Goal: Task Accomplishment & Management: Manage account settings

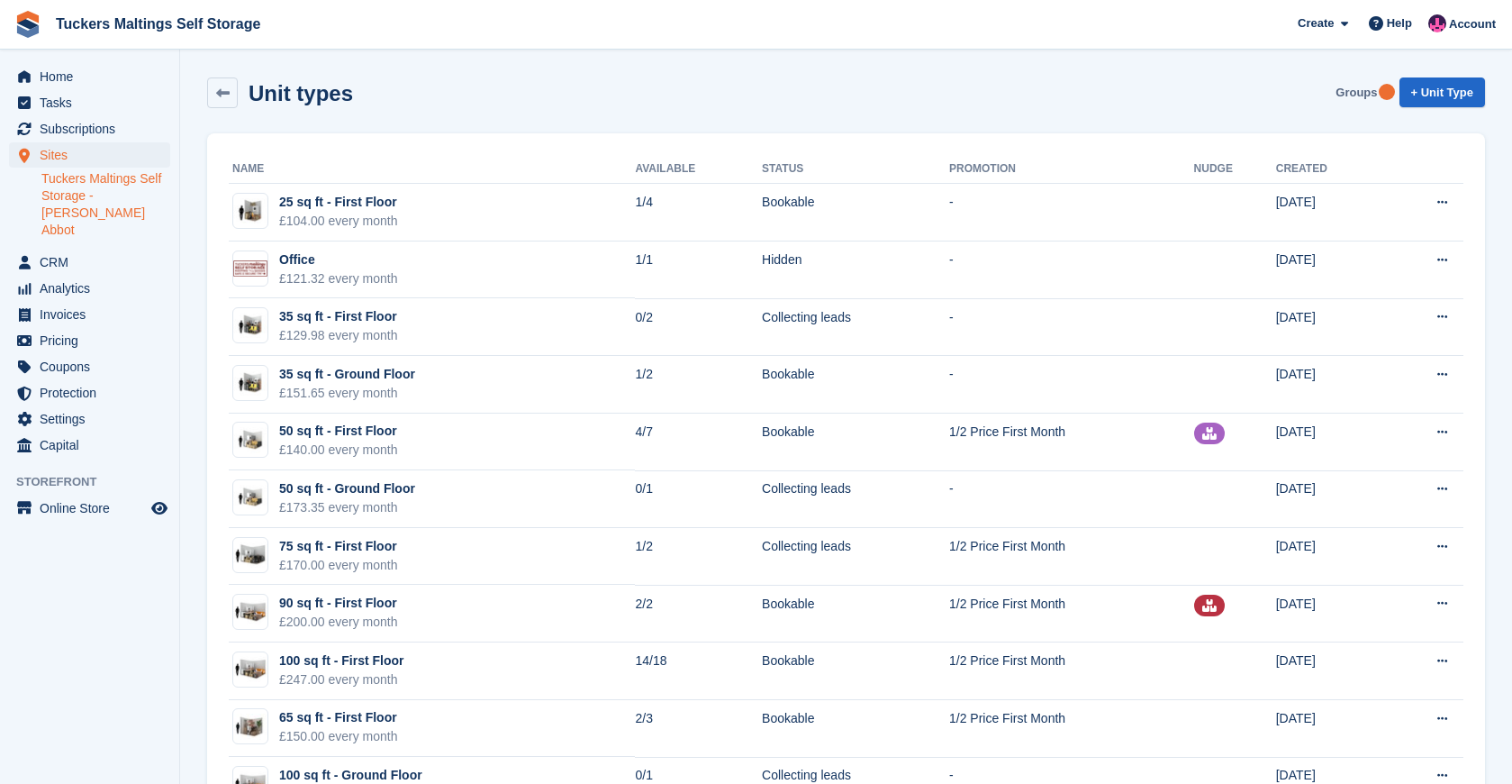
click at [1366, 99] on link "Groups" at bounding box center [1356, 92] width 56 height 30
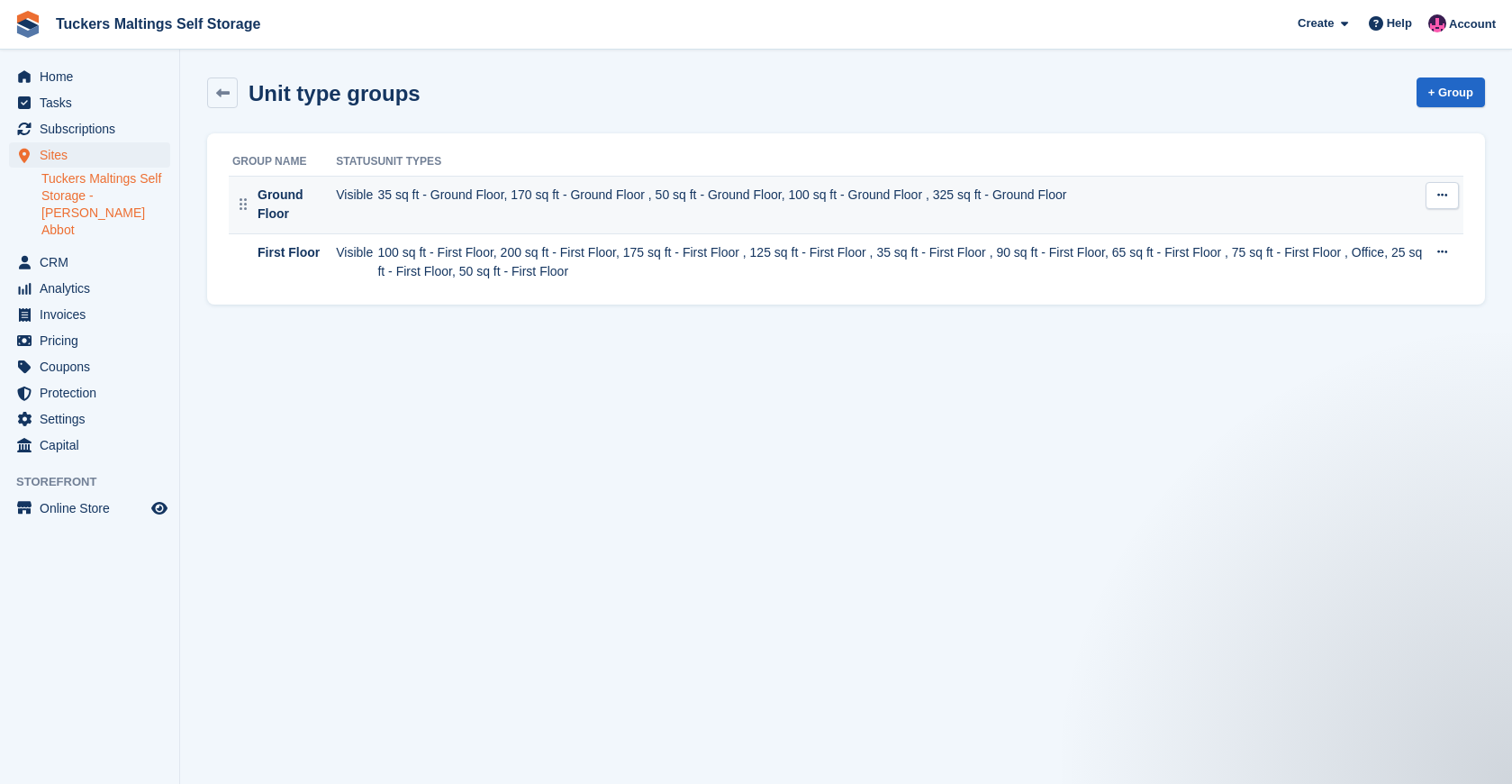
click at [1441, 204] on button at bounding box center [1442, 195] width 33 height 27
click at [1378, 257] on p "View on Store" at bounding box center [1373, 254] width 157 height 23
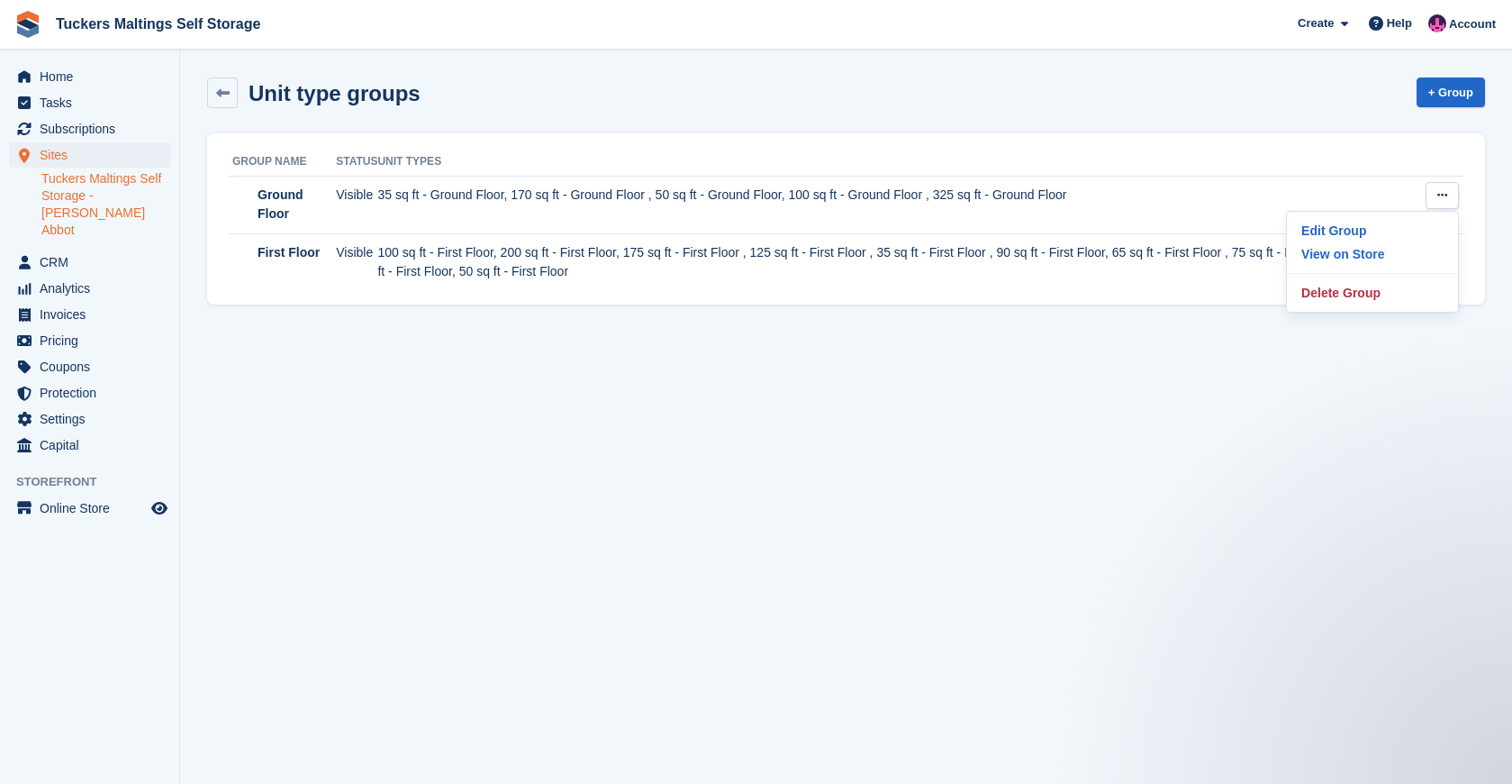
click at [1053, 386] on section "Unit type groups + Group Group Name Status Unit Types Ground Floor Visible 35 s…" at bounding box center [846, 392] width 1332 height 784
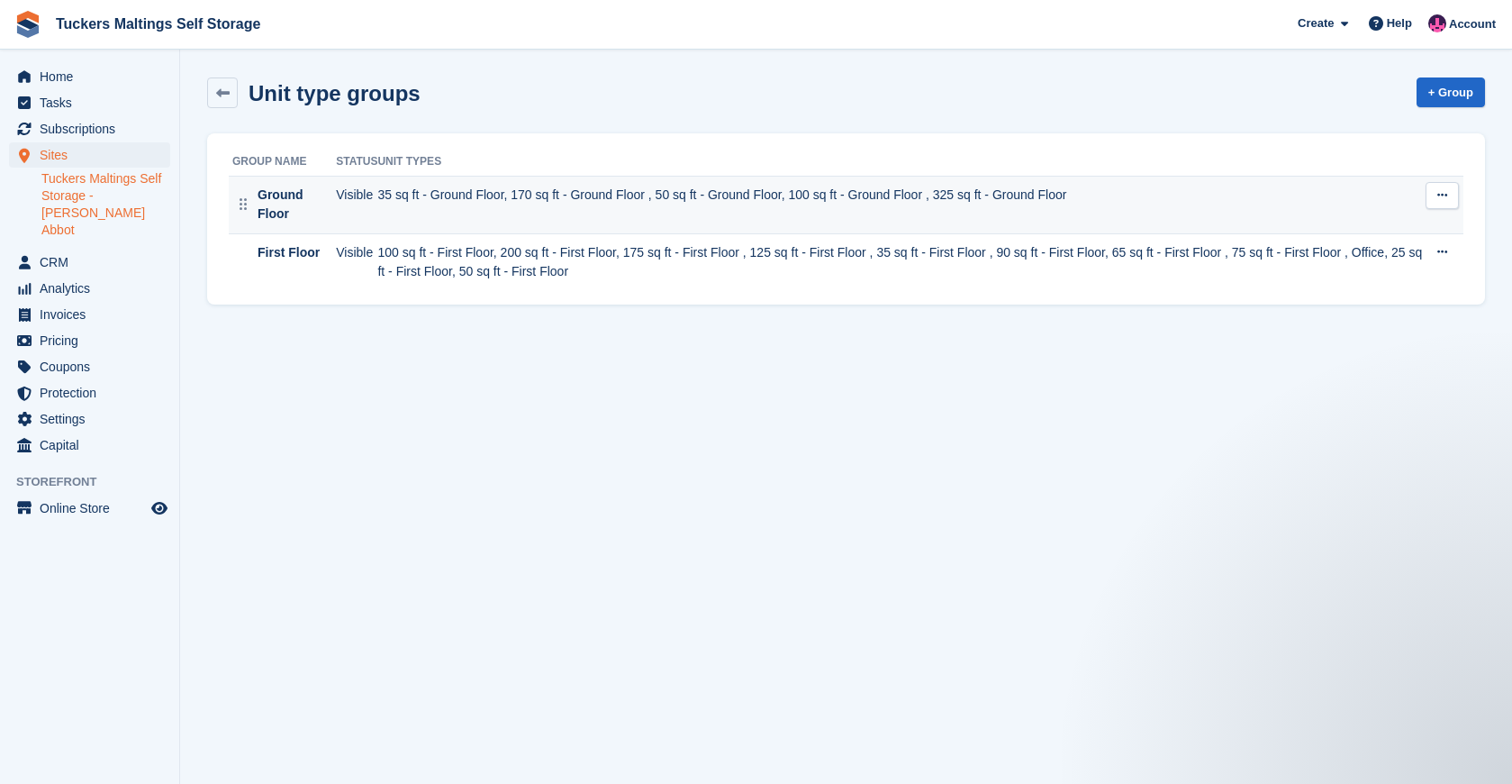
click at [1431, 199] on button at bounding box center [1442, 195] width 33 height 27
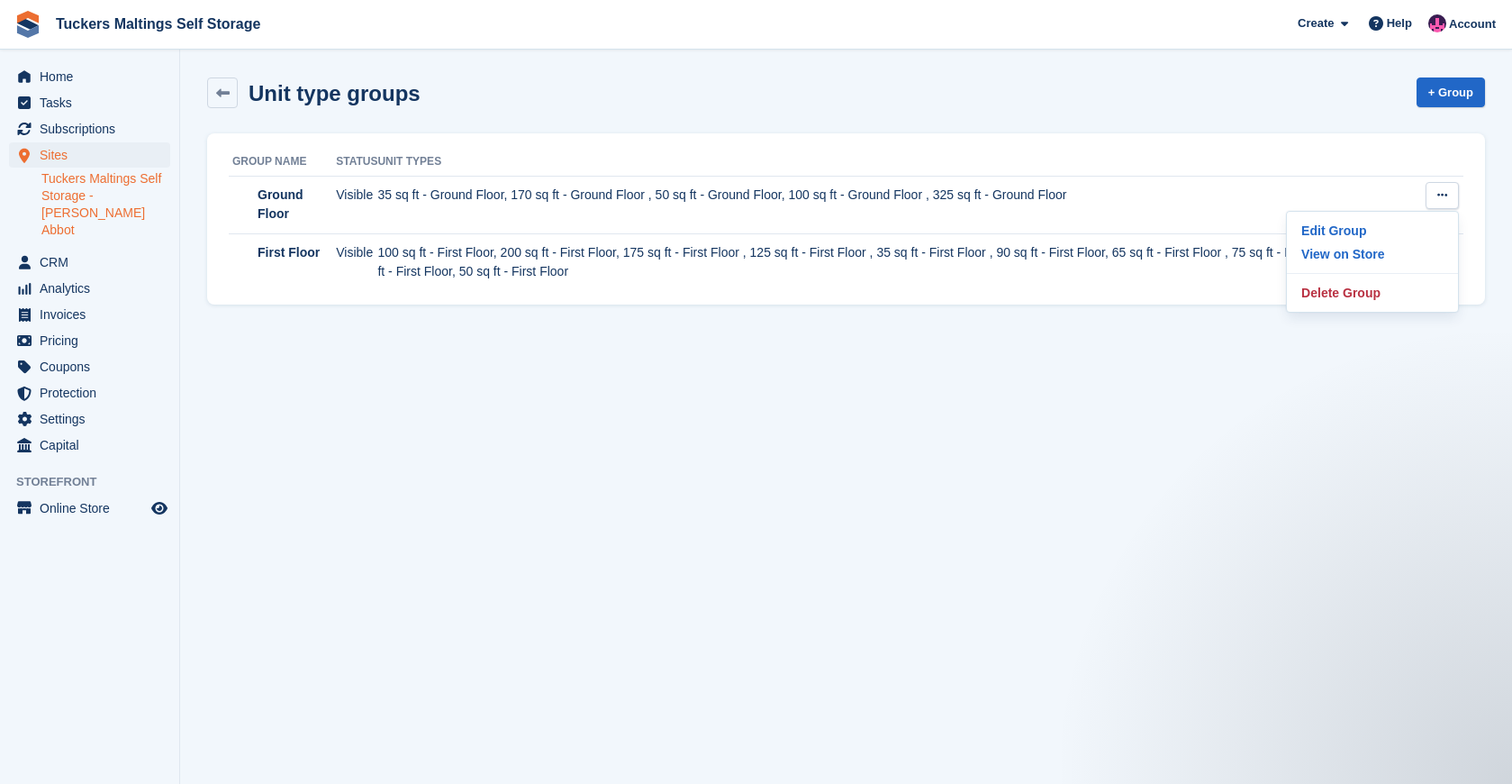
click at [959, 465] on section "Unit type groups + Group Group Name Status Unit Types Ground Floor Visible 35 s…" at bounding box center [846, 392] width 1332 height 784
click at [222, 91] on icon at bounding box center [223, 93] width 14 height 14
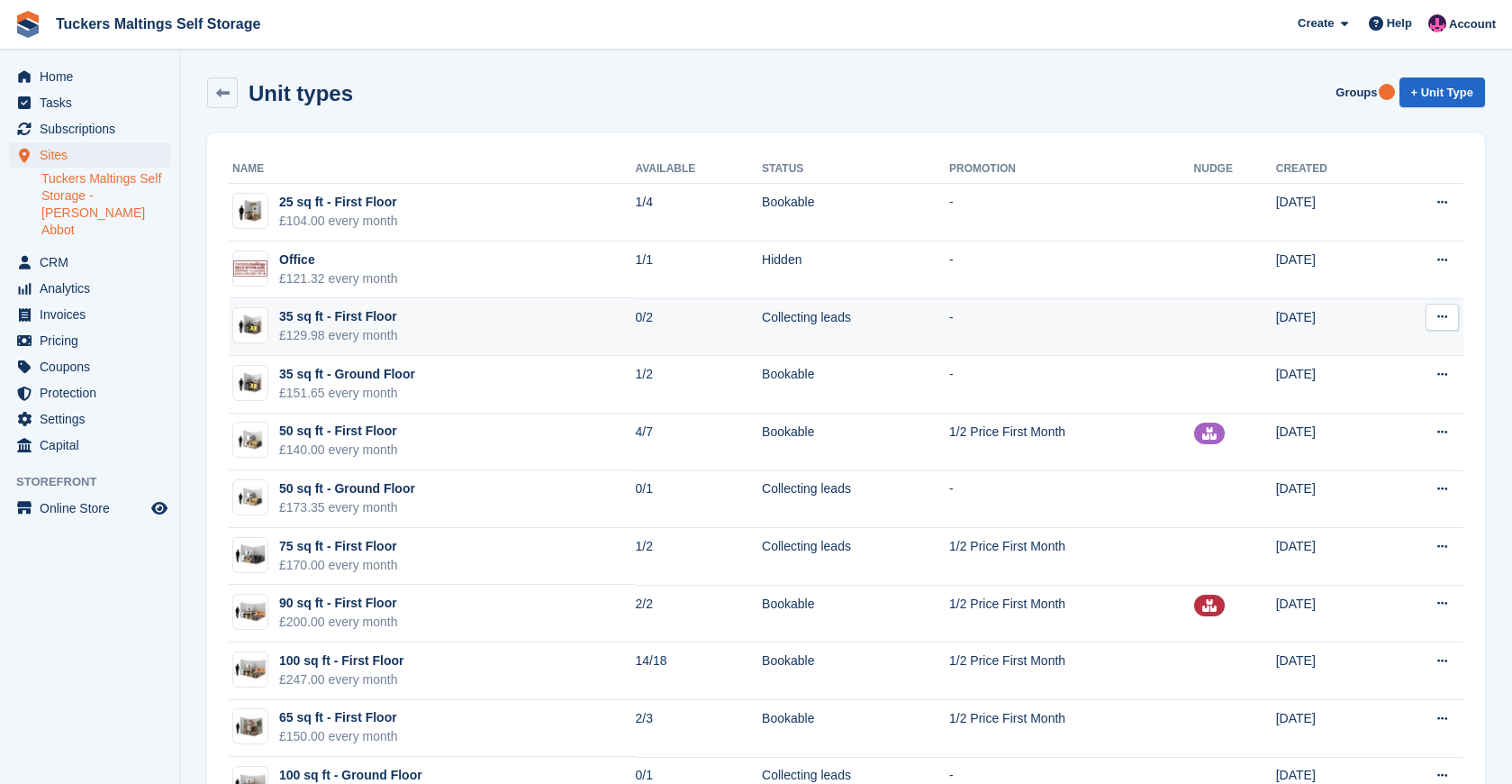
click at [1424, 334] on td "Edit unit type View on Store" at bounding box center [1424, 327] width 79 height 58
click at [1445, 324] on button at bounding box center [1442, 317] width 33 height 27
click at [1378, 354] on p "Edit unit type" at bounding box center [1373, 352] width 157 height 23
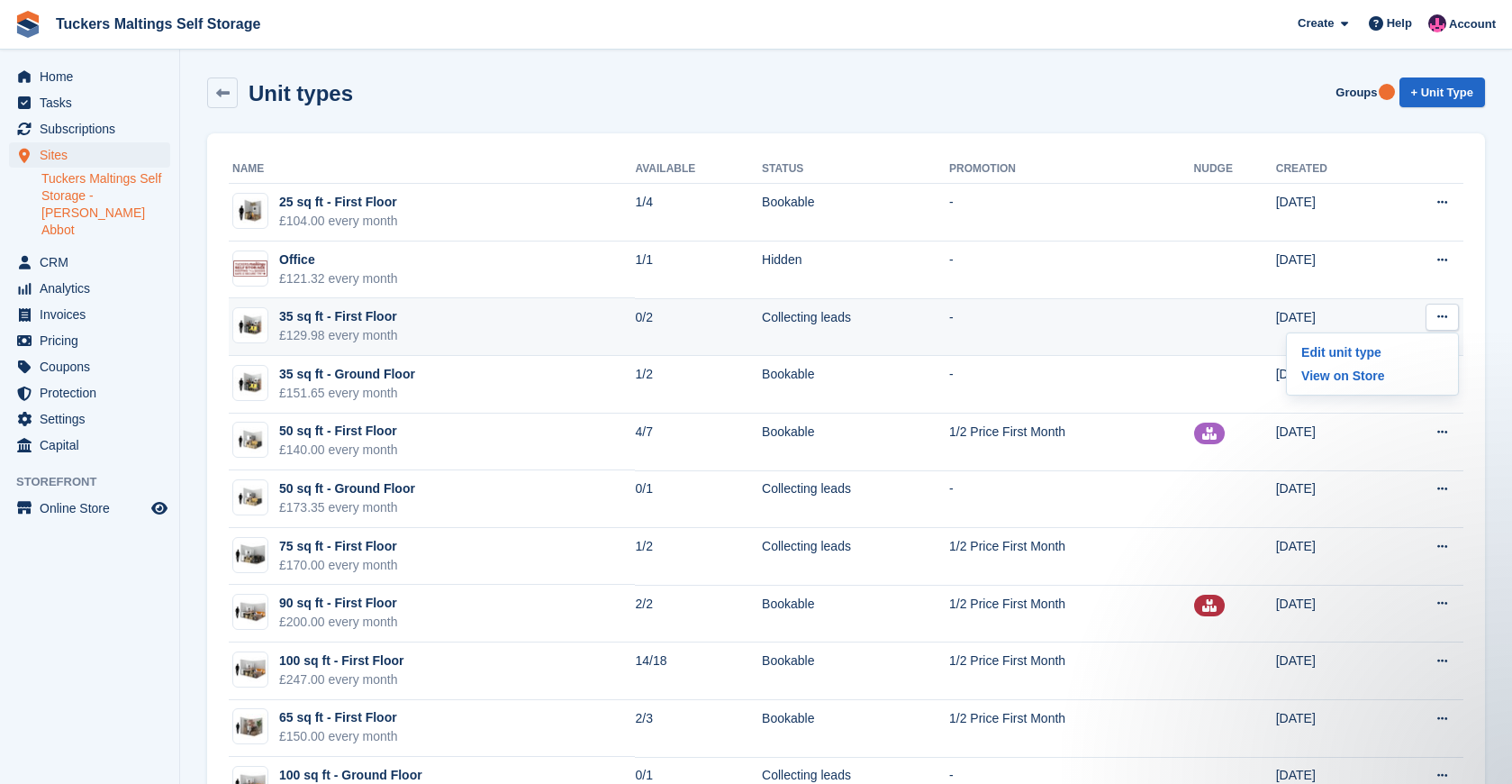
click at [1194, 338] on td at bounding box center [1235, 327] width 82 height 58
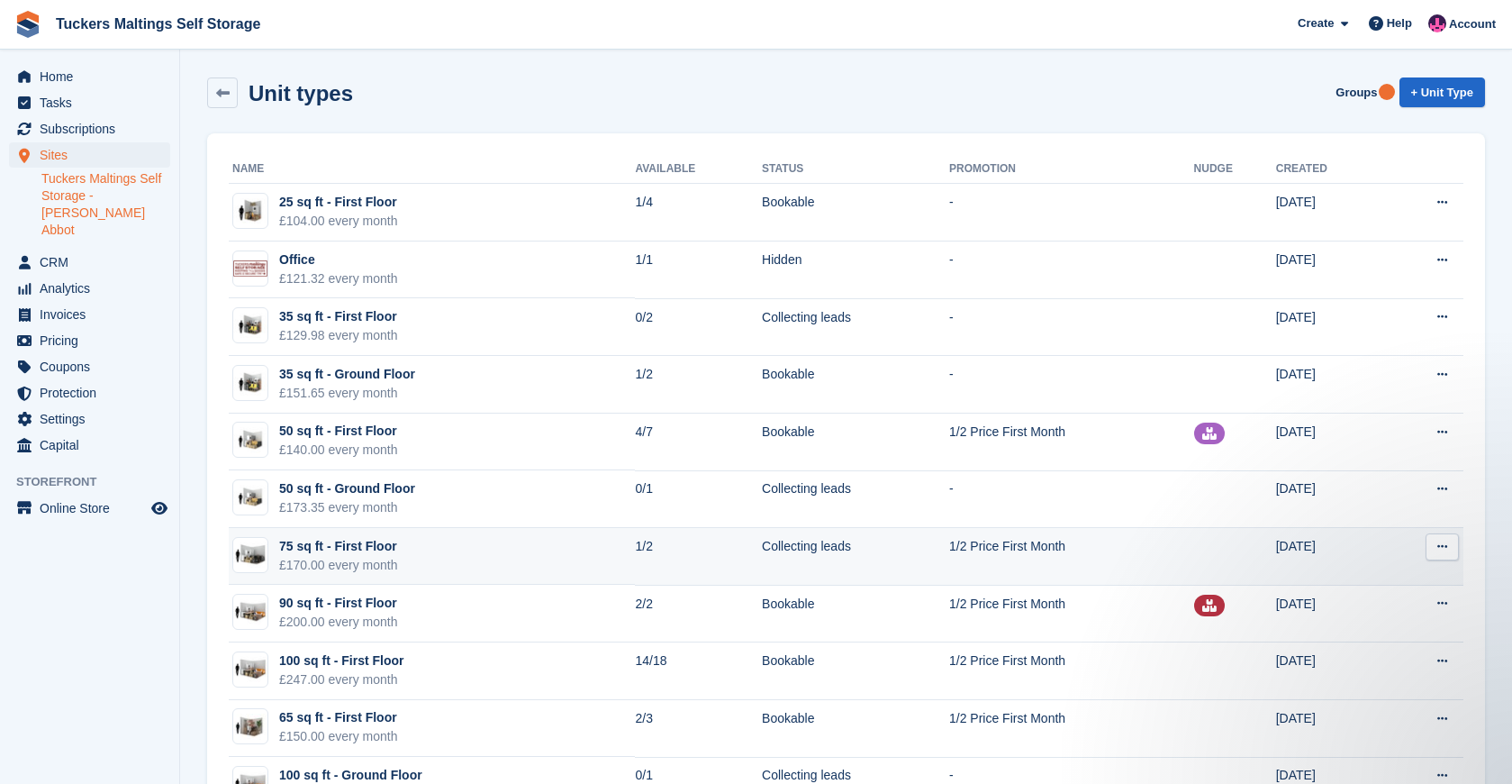
click at [694, 558] on td "1/2" at bounding box center [698, 557] width 127 height 58
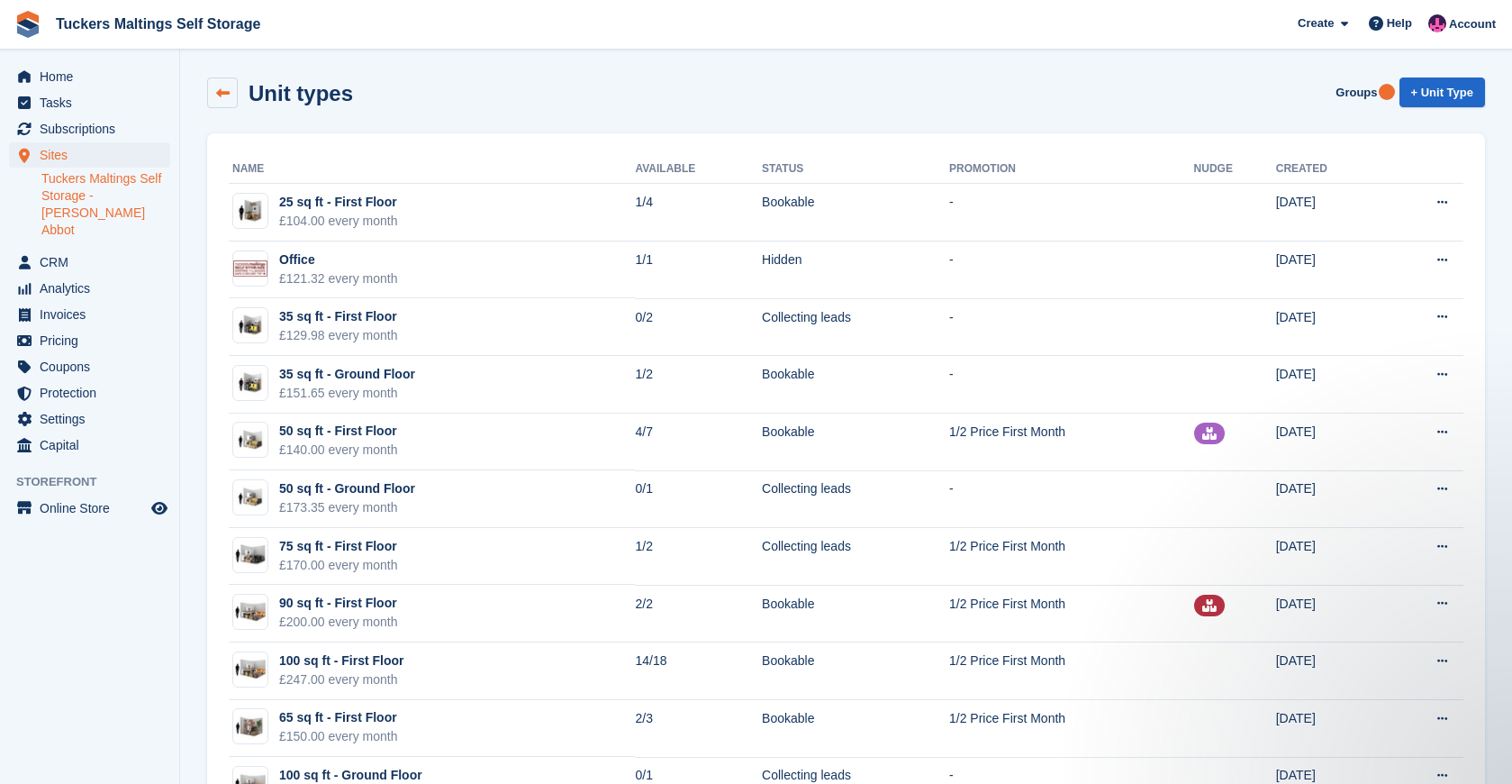
click at [228, 87] on icon at bounding box center [223, 93] width 14 height 14
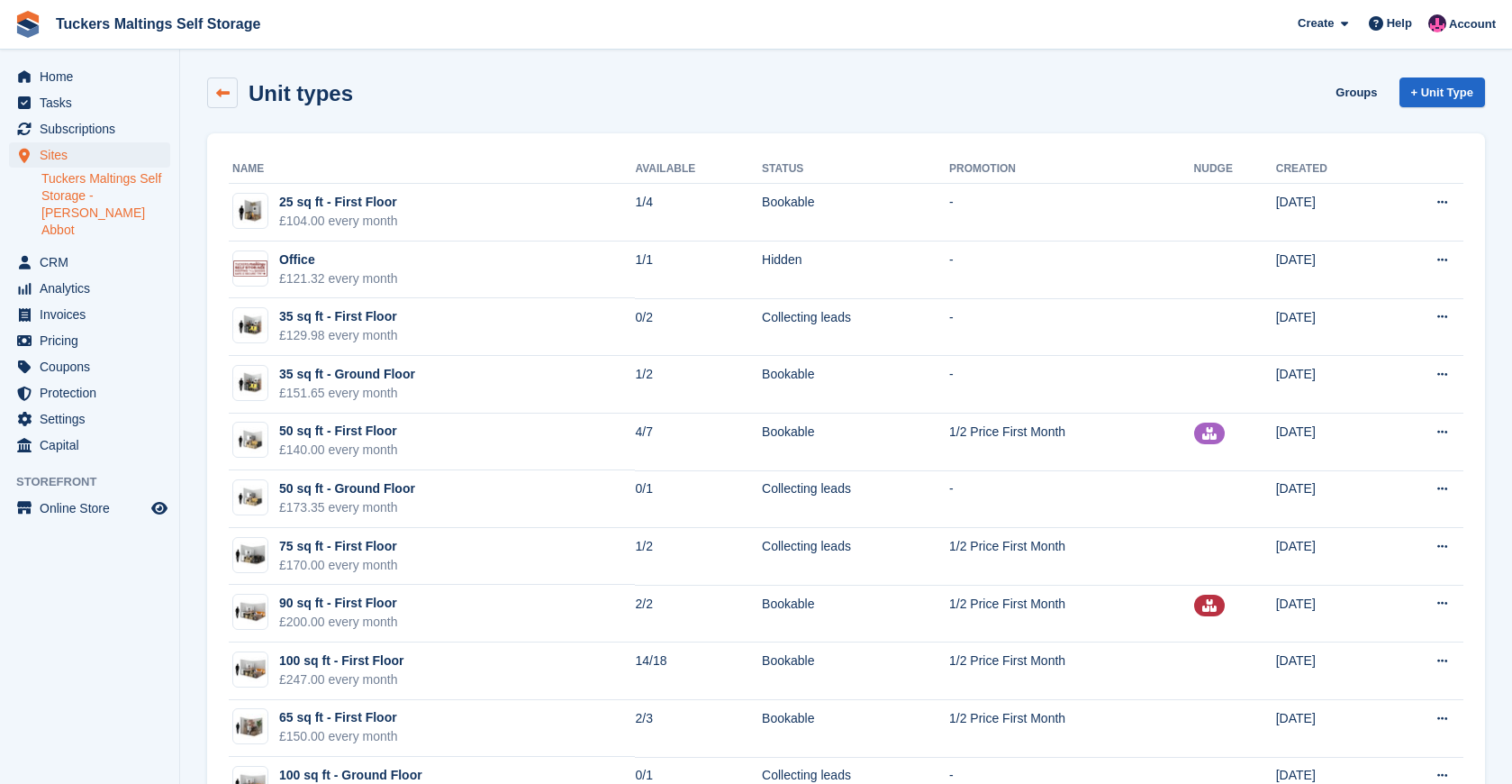
scroll to position [1, 0]
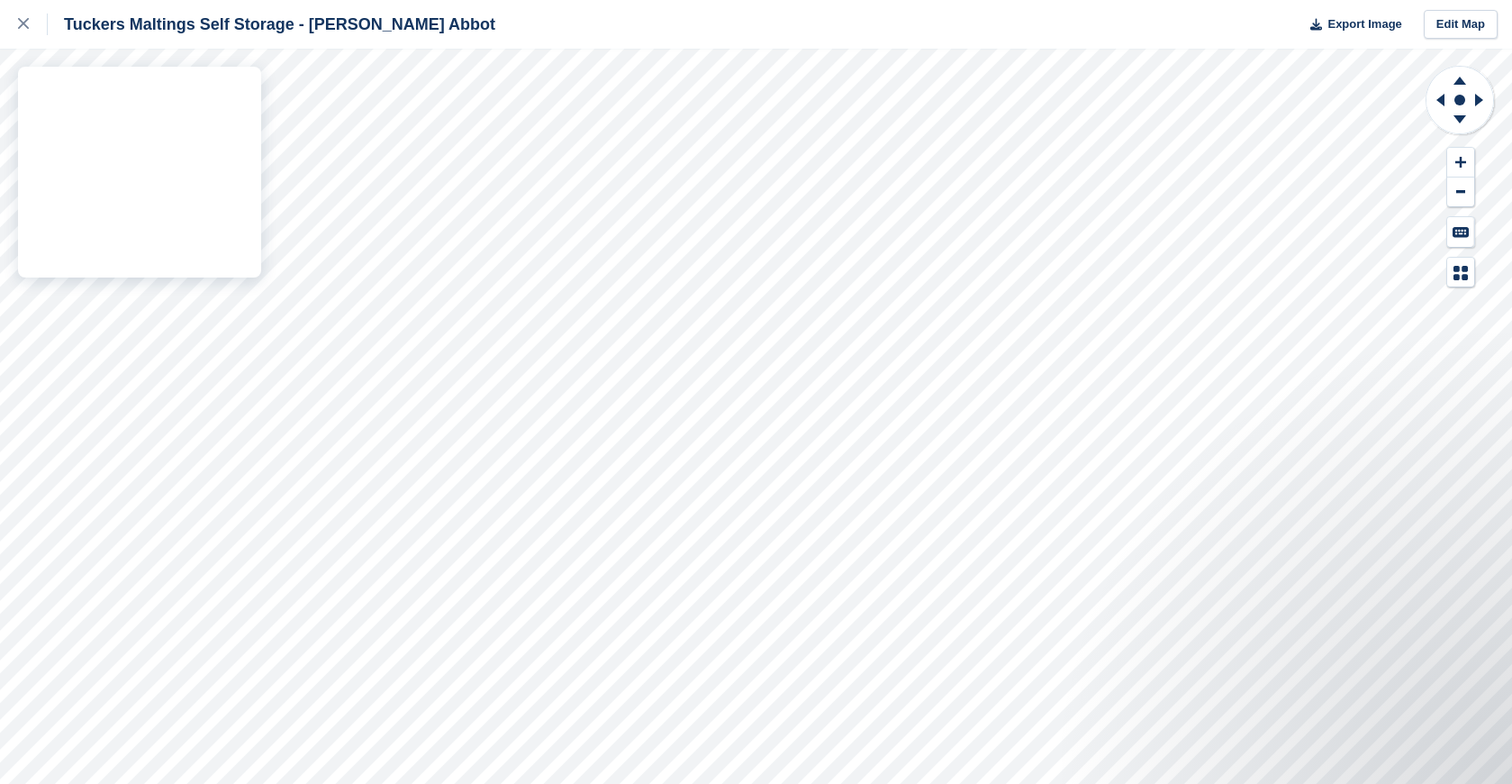
click at [259, 200] on div "Tuckers Maltings Self Storage - [PERSON_NAME] Abbot Export Image Edit Map" at bounding box center [756, 392] width 1512 height 784
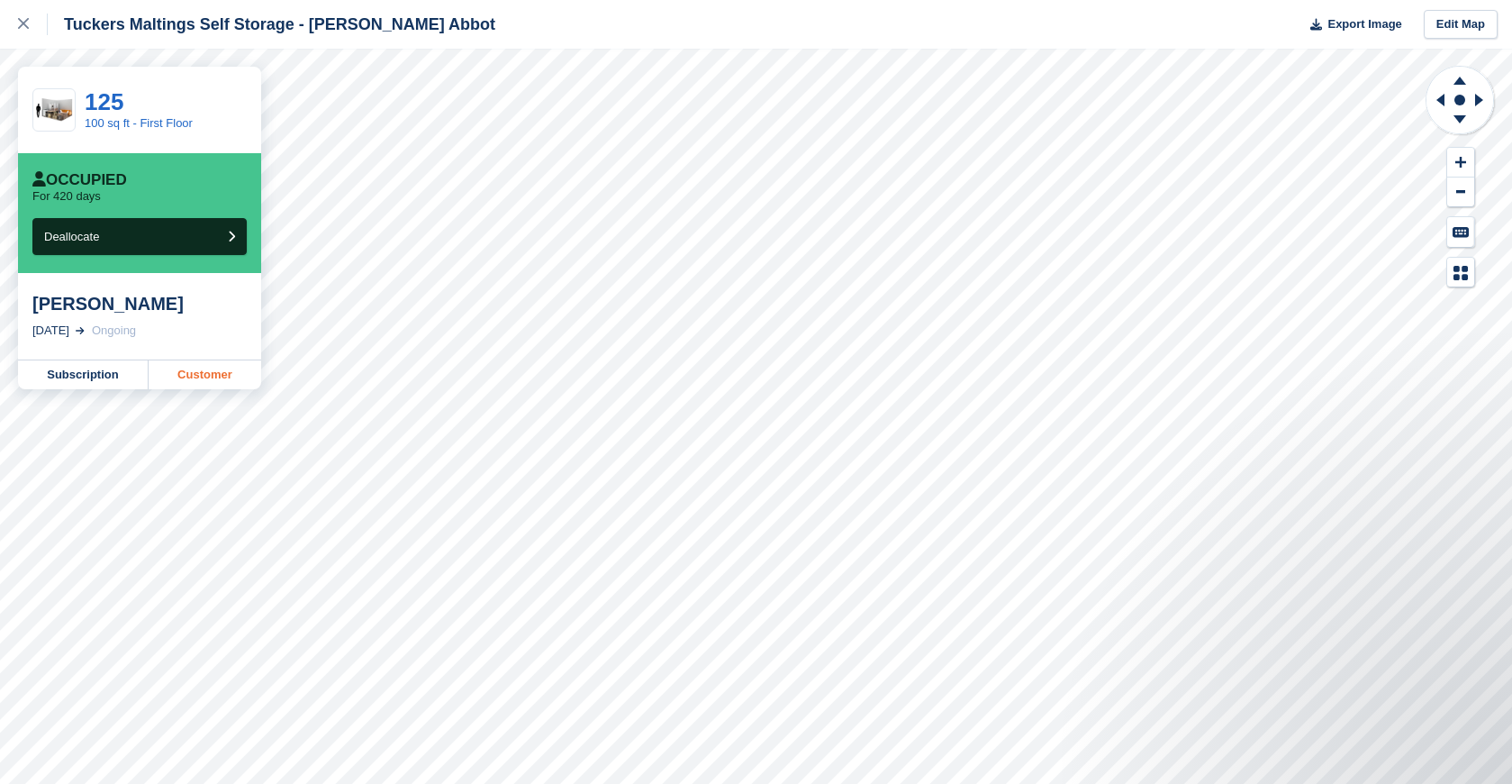
click at [207, 373] on link "Customer" at bounding box center [205, 375] width 112 height 29
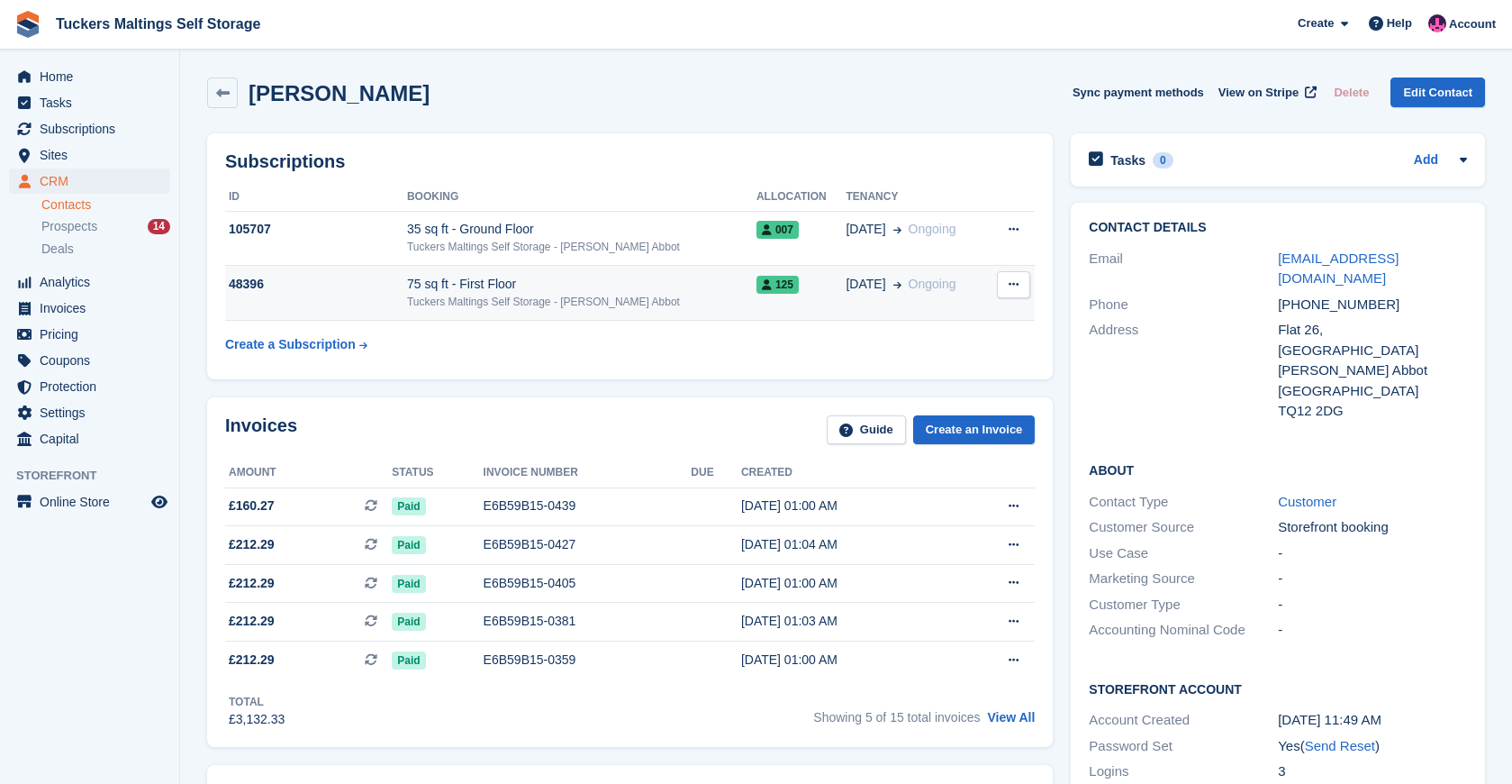
click at [1013, 288] on icon at bounding box center [1013, 284] width 10 height 12
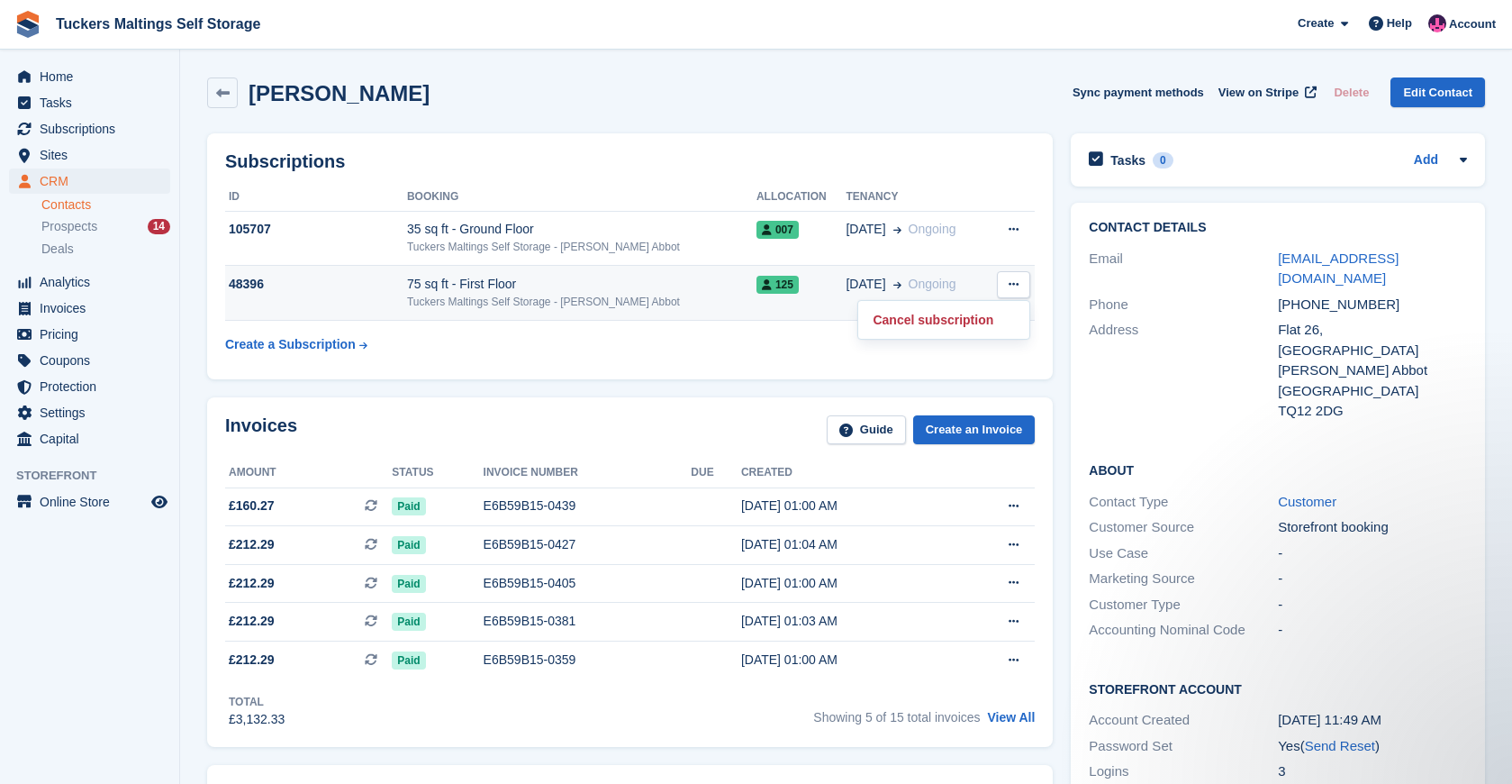
click at [762, 283] on icon at bounding box center [767, 284] width 10 height 11
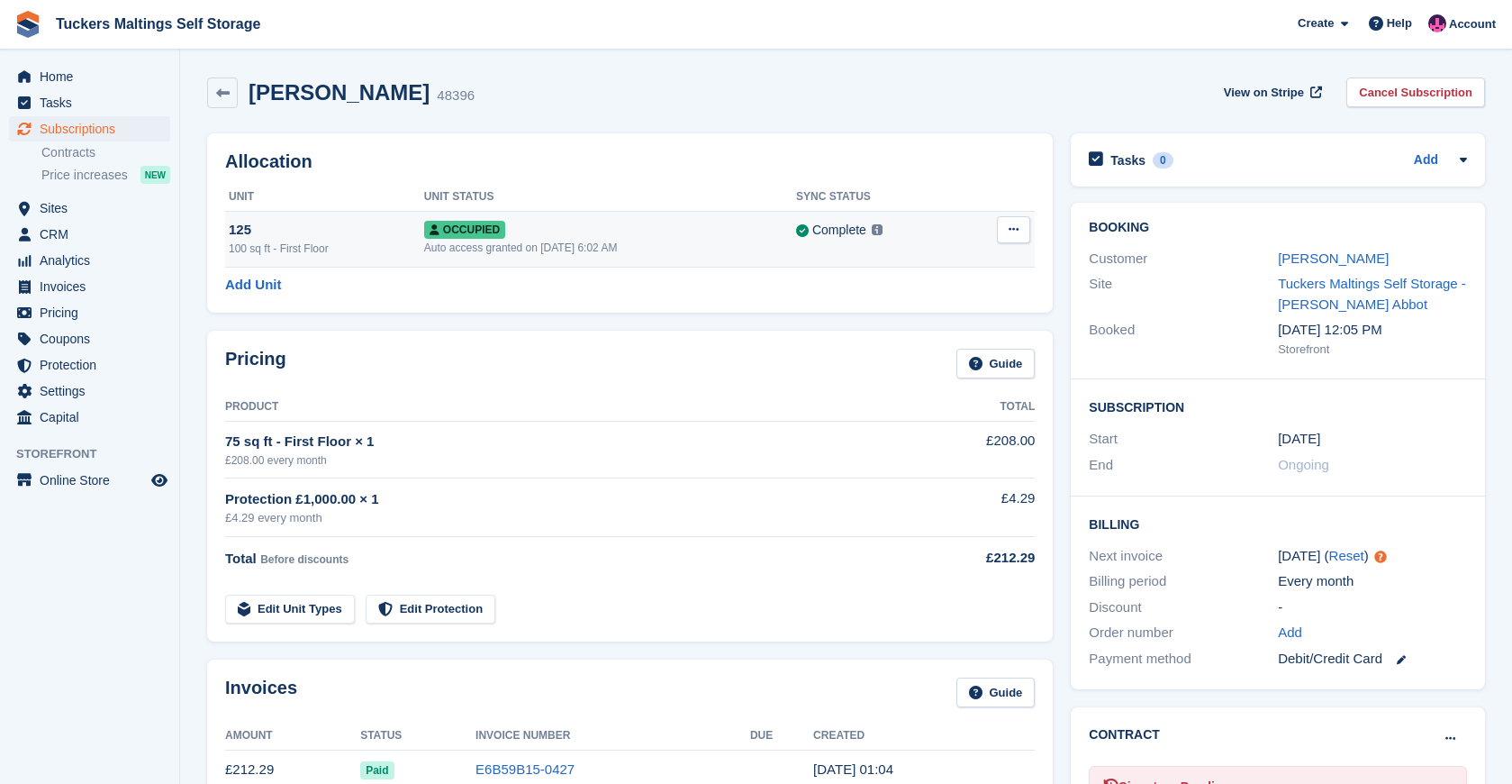
click at [1024, 234] on button at bounding box center [1013, 230] width 33 height 27
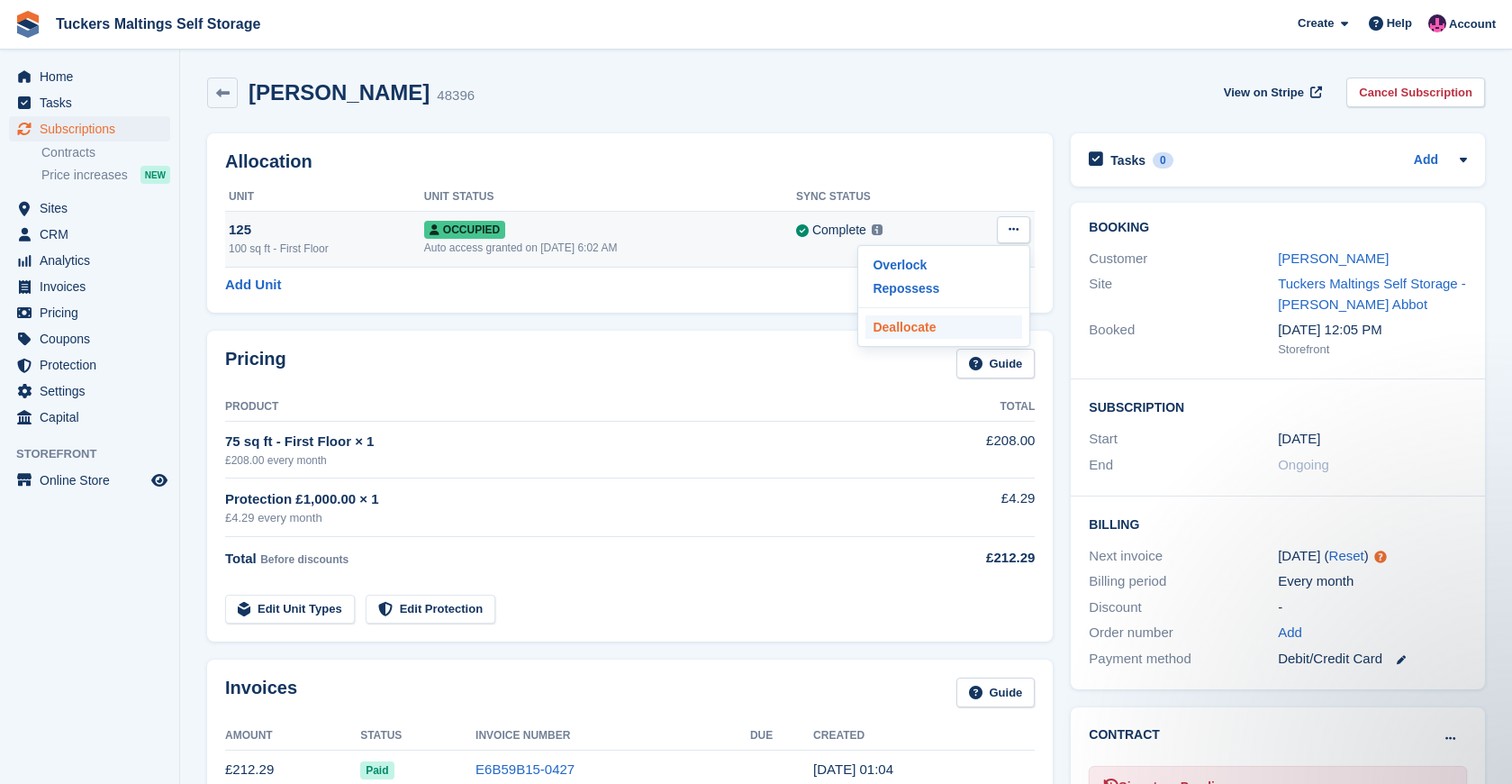
click at [928, 328] on p "Deallocate" at bounding box center [944, 327] width 157 height 23
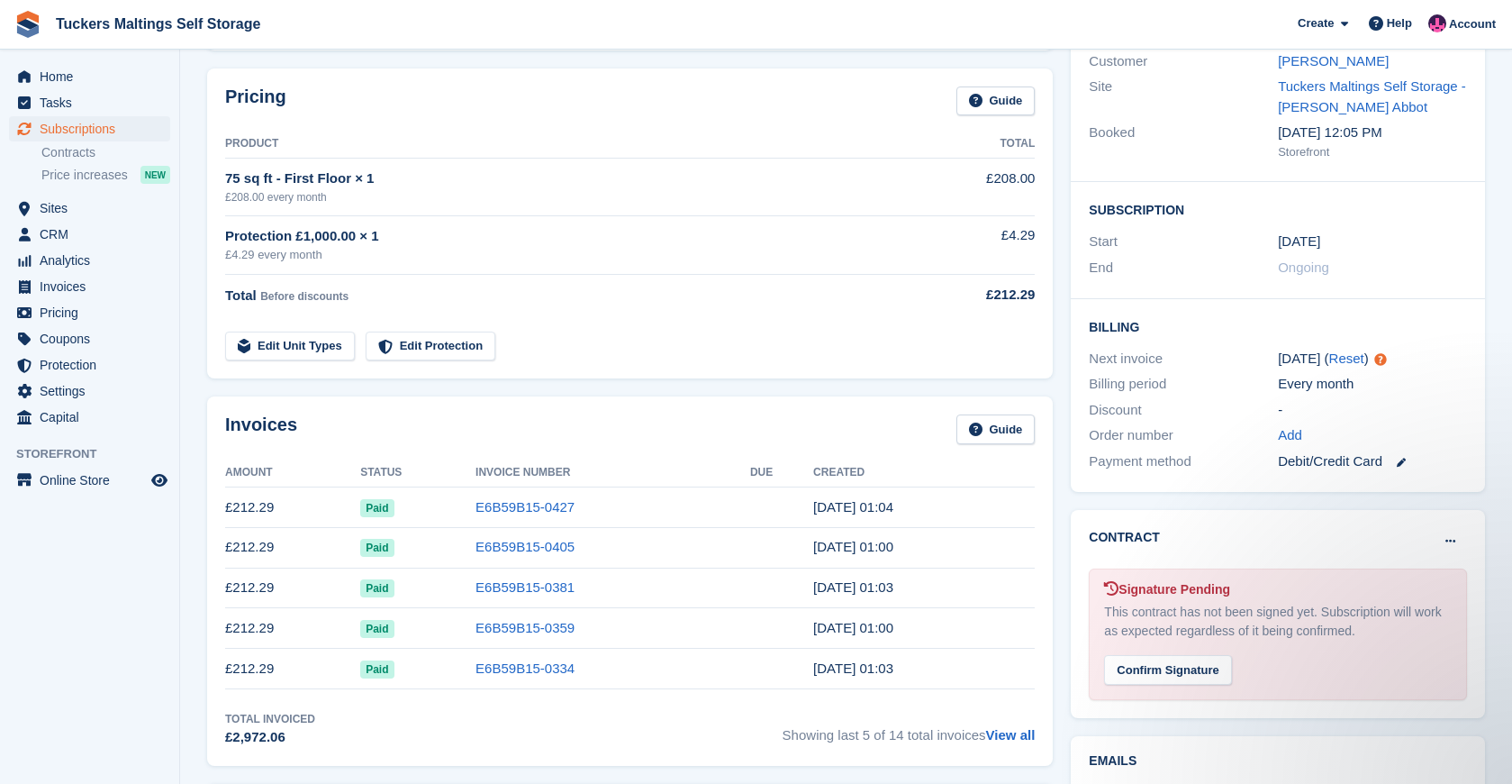
scroll to position [182, 0]
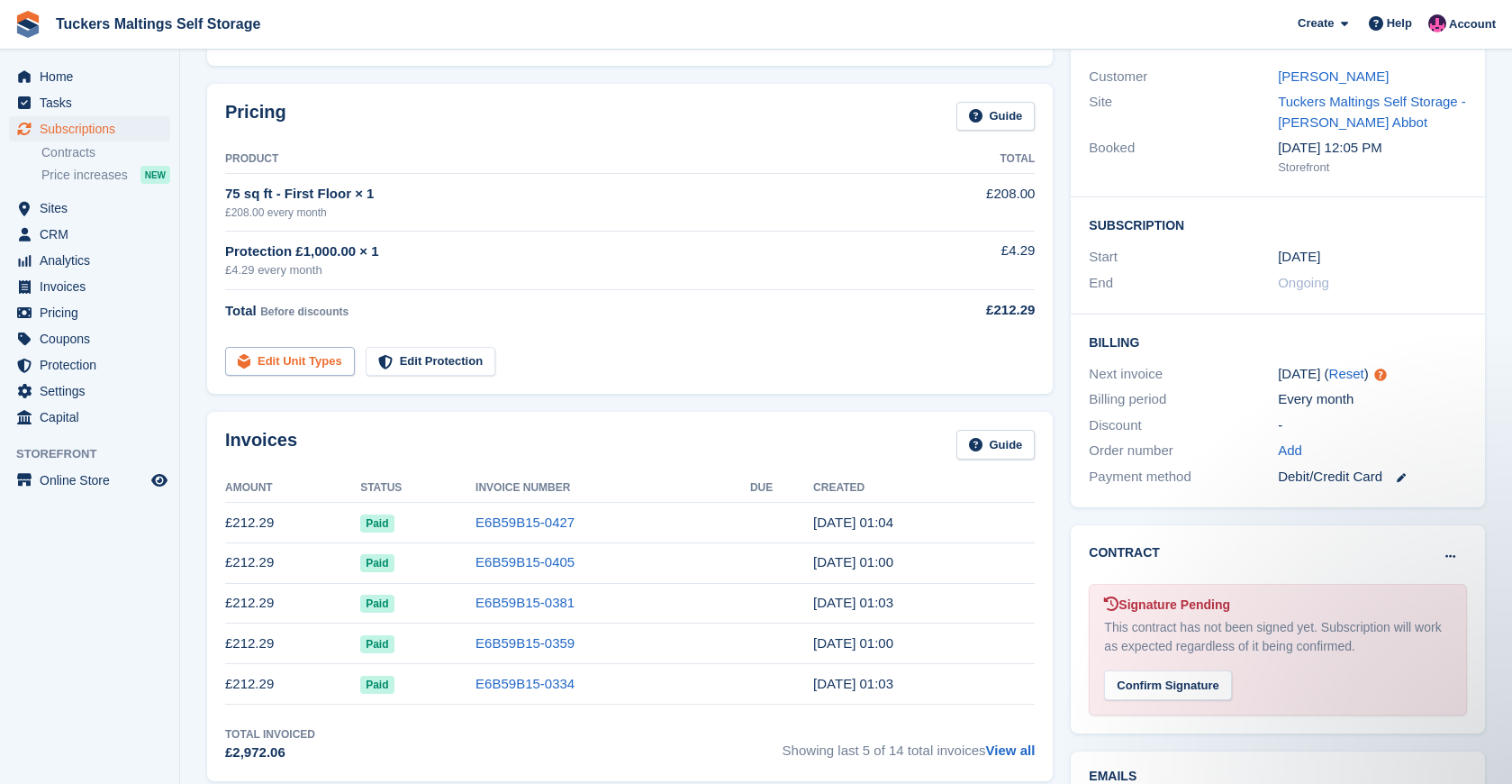
click at [313, 360] on link "Edit Unit Types" at bounding box center [290, 362] width 130 height 30
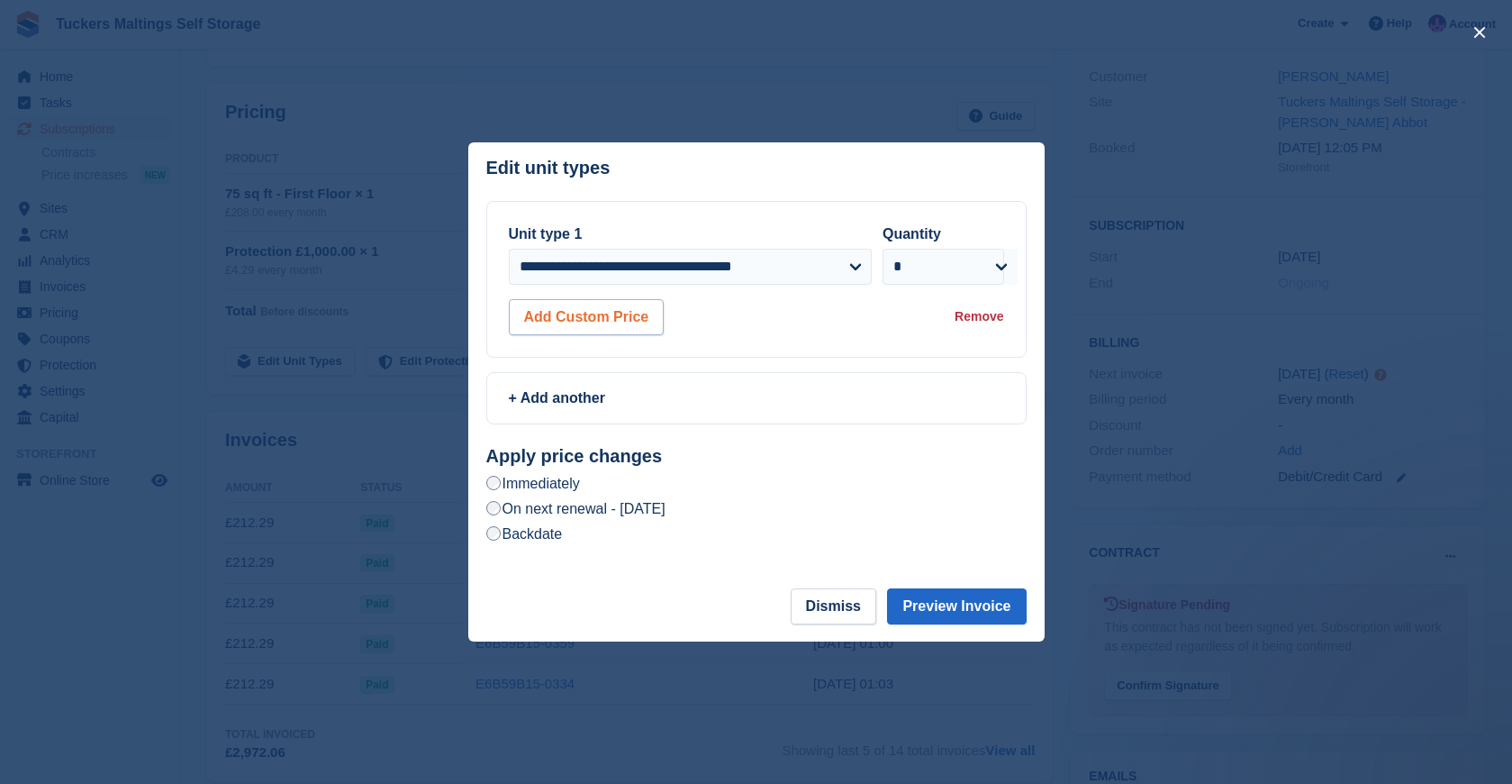
click at [602, 323] on button "Add Custom Price" at bounding box center [586, 316] width 156 height 36
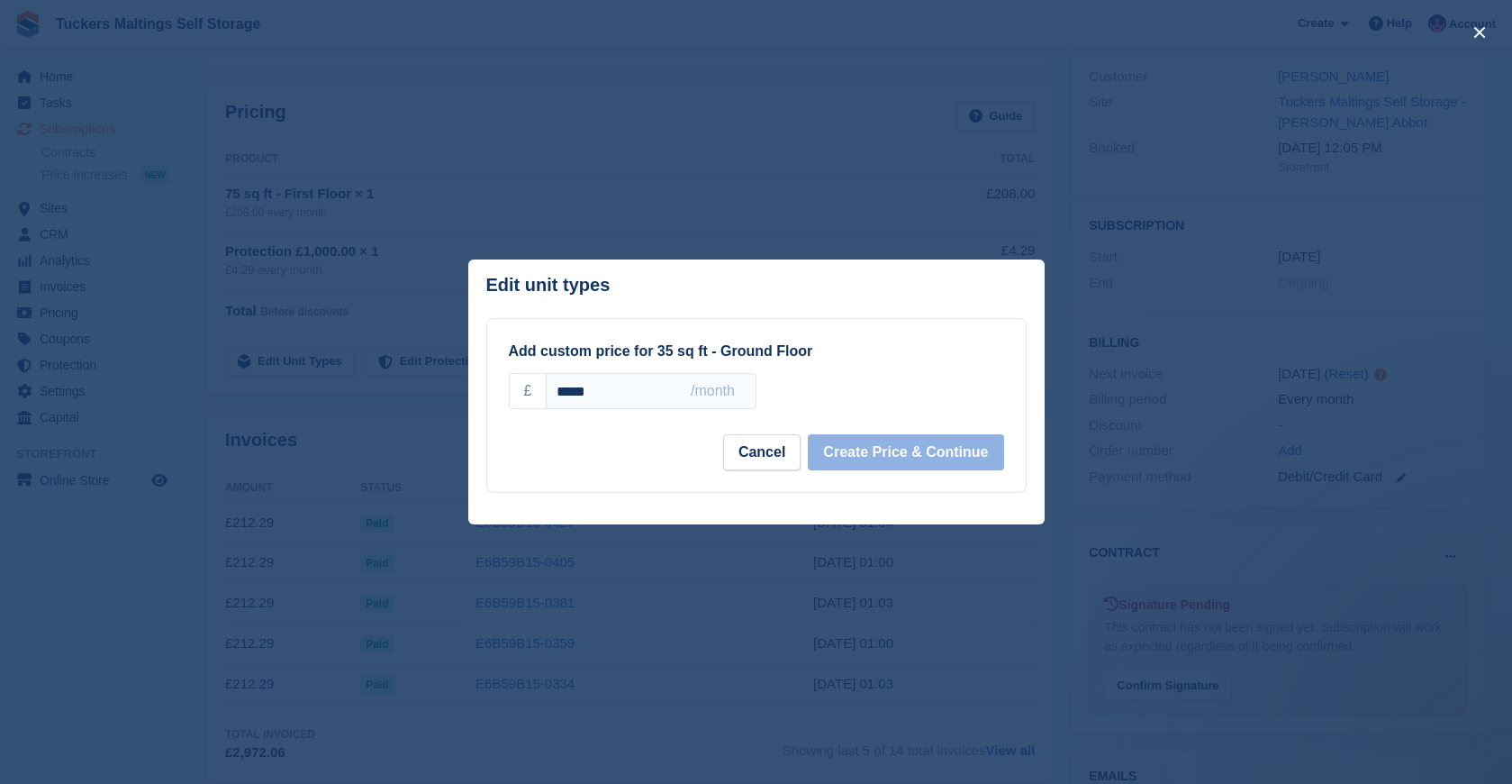
click at [757, 446] on button "Cancel" at bounding box center [762, 451] width 77 height 36
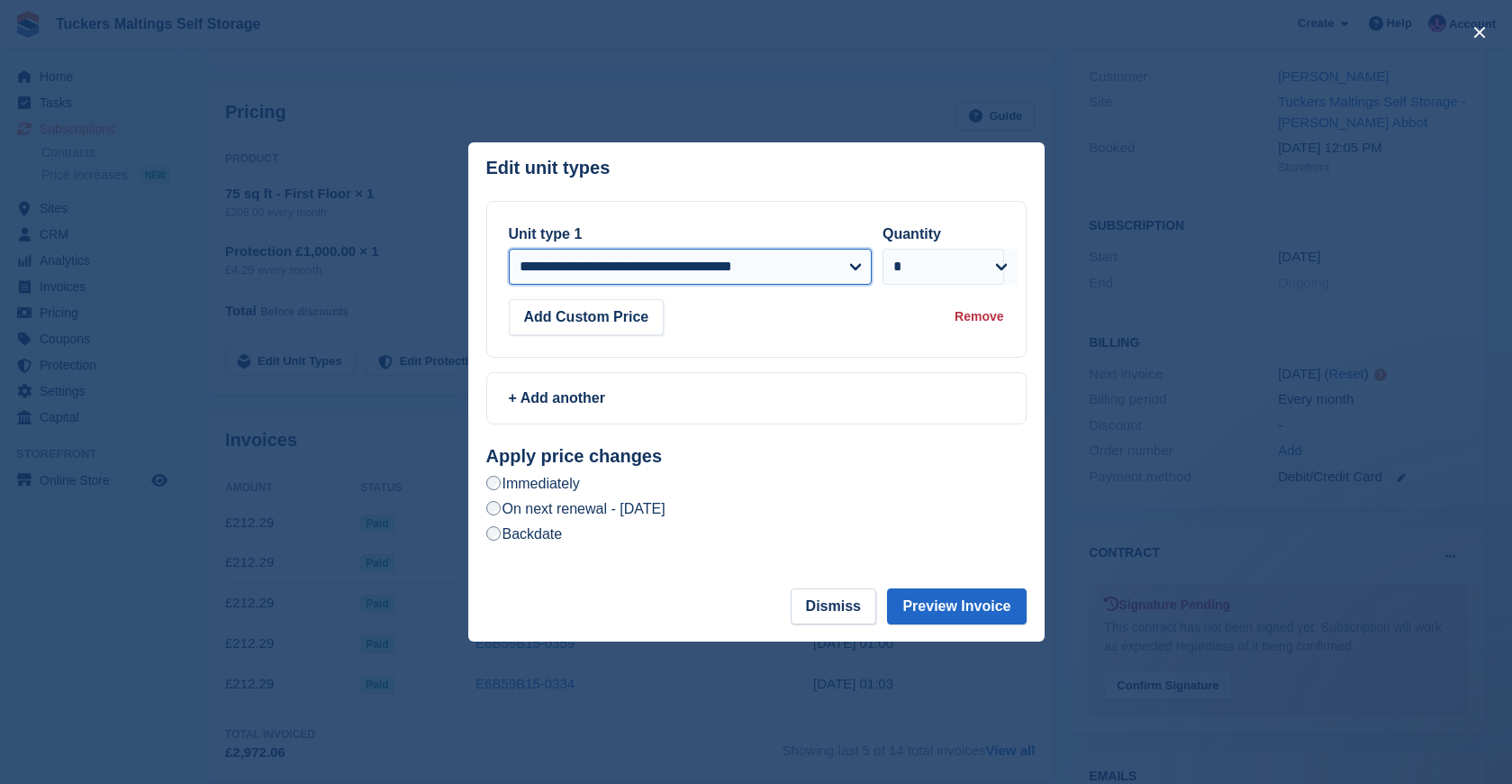
select select "*****"
click at [978, 611] on button "Preview Invoice" at bounding box center [956, 605] width 138 height 36
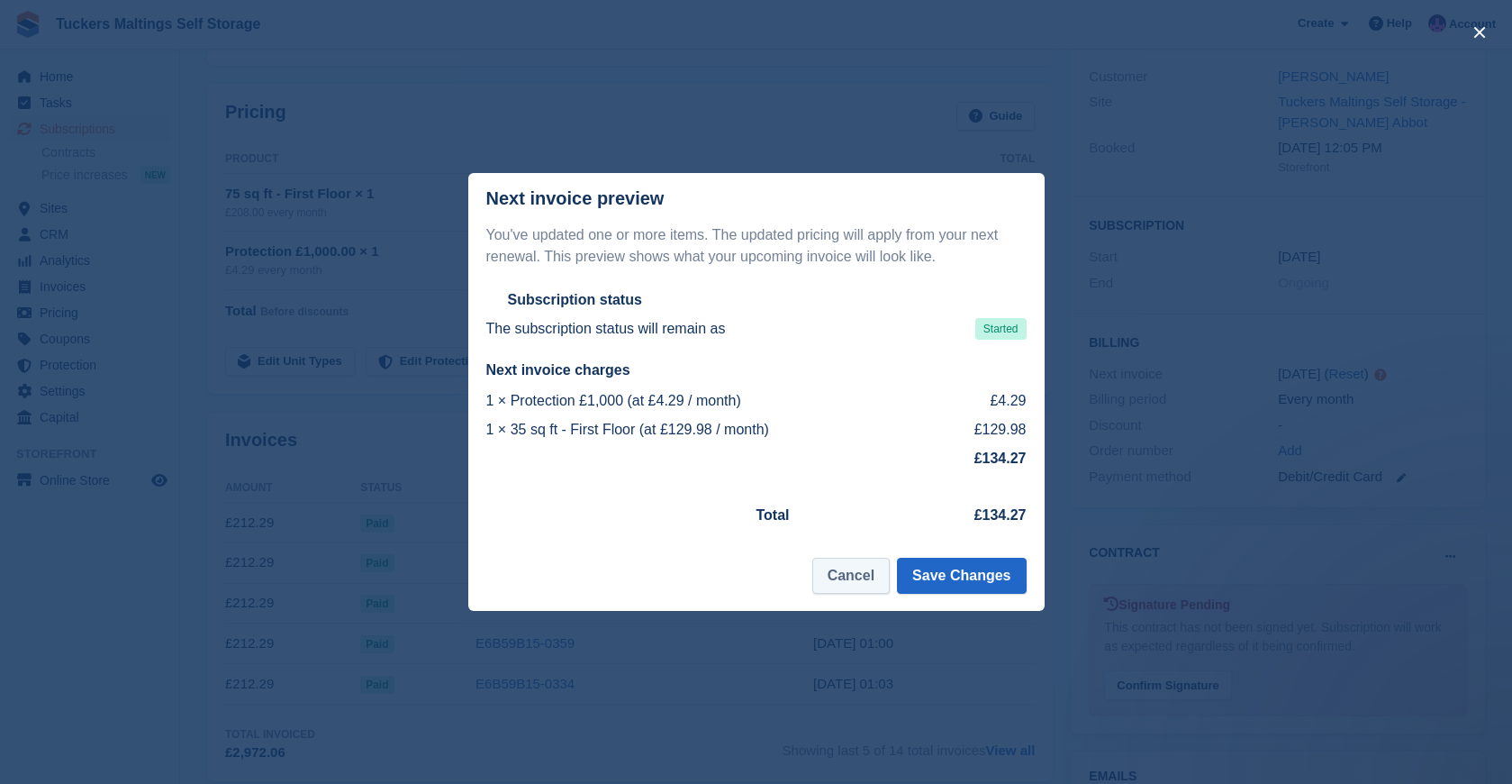
click at [856, 576] on button "Cancel" at bounding box center [851, 575] width 77 height 36
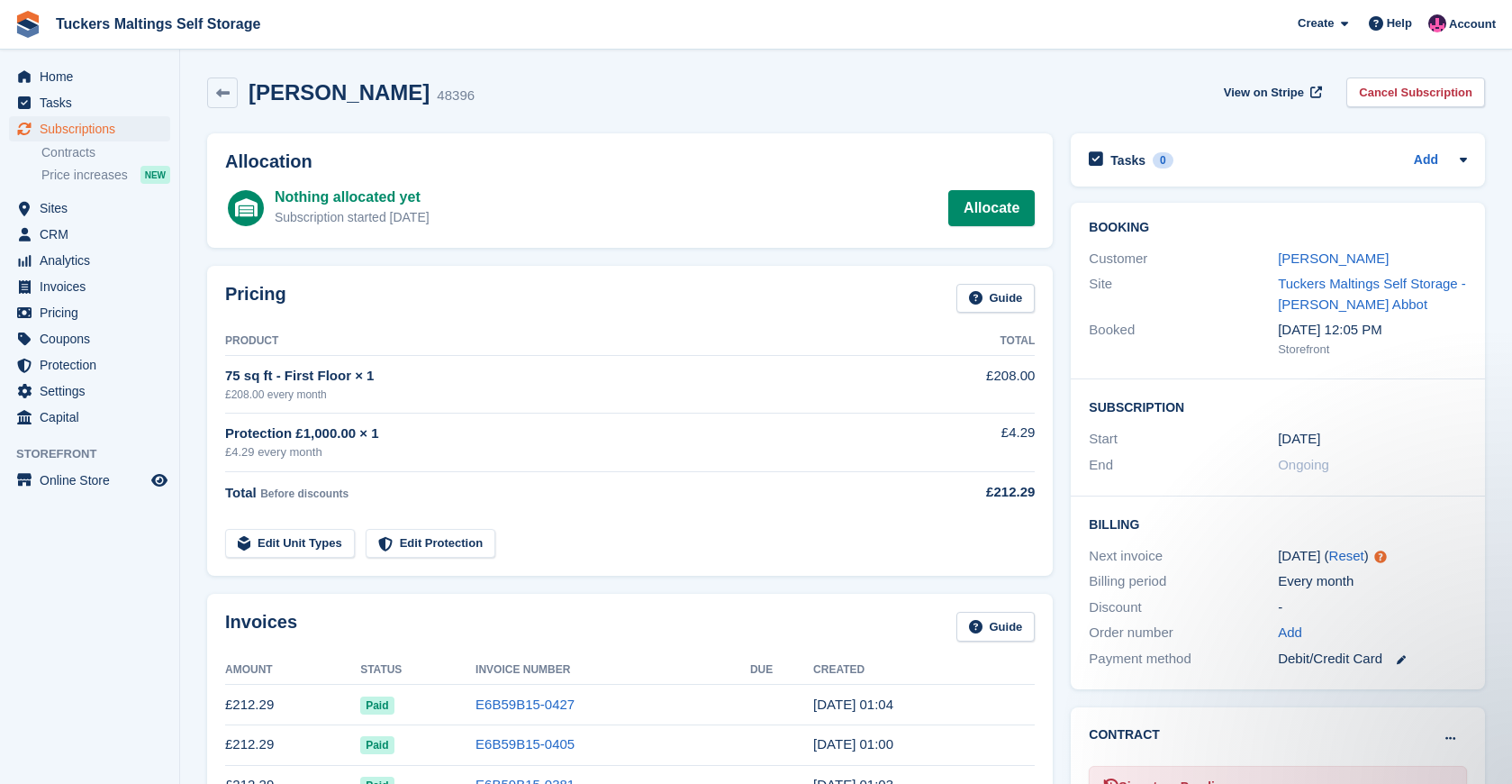
scroll to position [0, 0]
